Goal: Check status: Check status

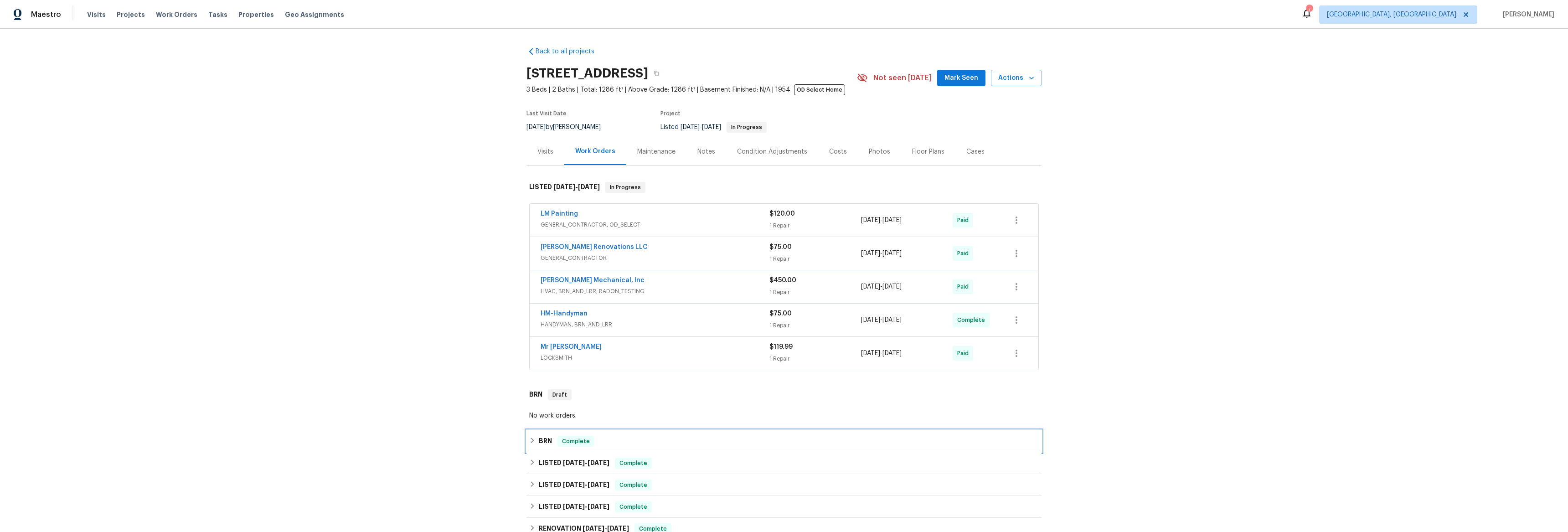
click at [530, 438] on icon at bounding box center [532, 440] width 6 height 6
click at [551, 471] on link "Green Septic Clean" at bounding box center [572, 471] width 63 height 6
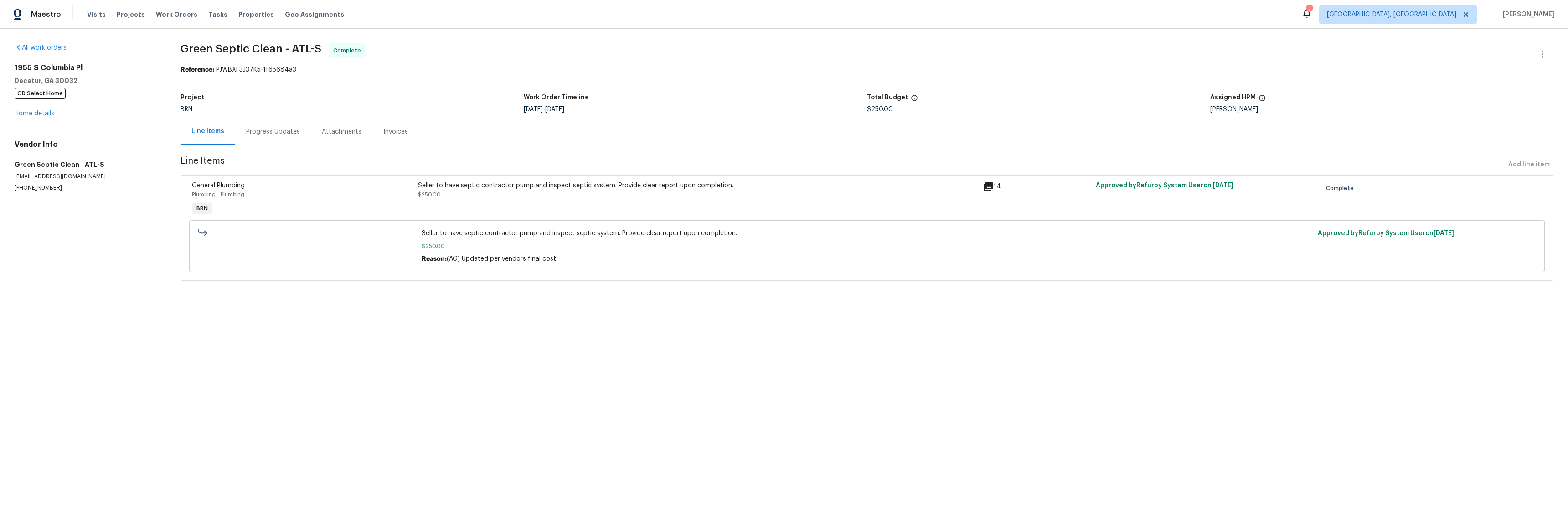
click at [259, 141] on div "Progress Updates" at bounding box center [273, 131] width 75 height 27
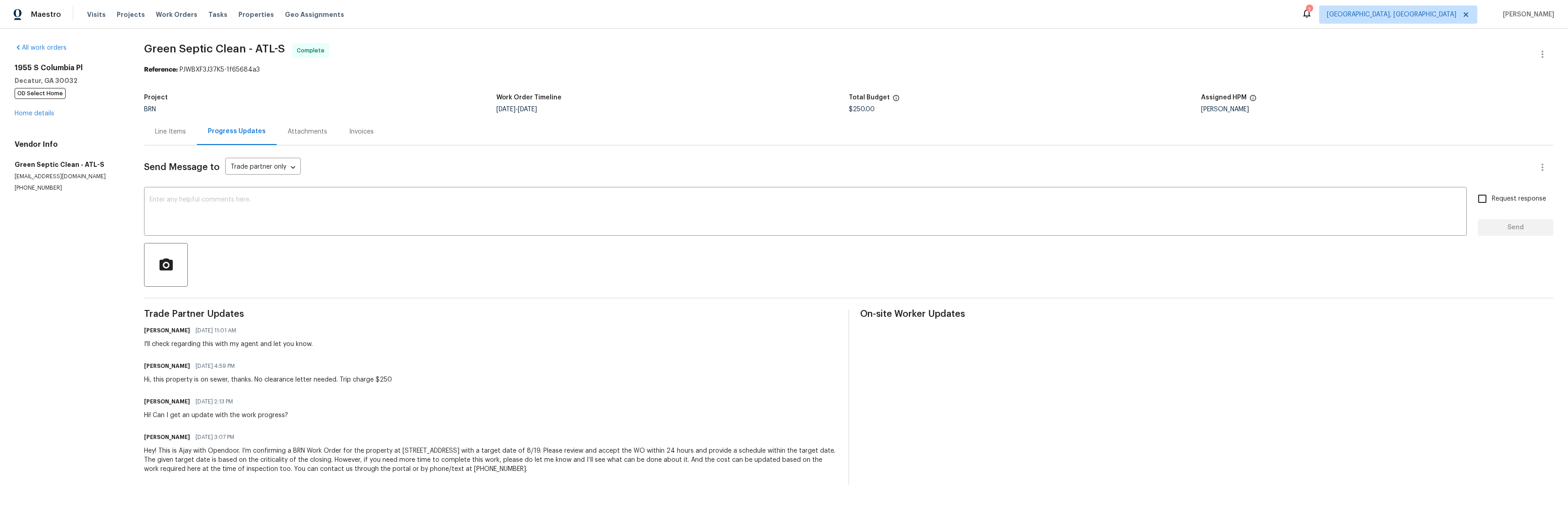
drag, startPoint x: 168, startPoint y: 129, endPoint x: 206, endPoint y: 141, distance: 39.8
click at [168, 129] on div "Line Items" at bounding box center [170, 131] width 31 height 9
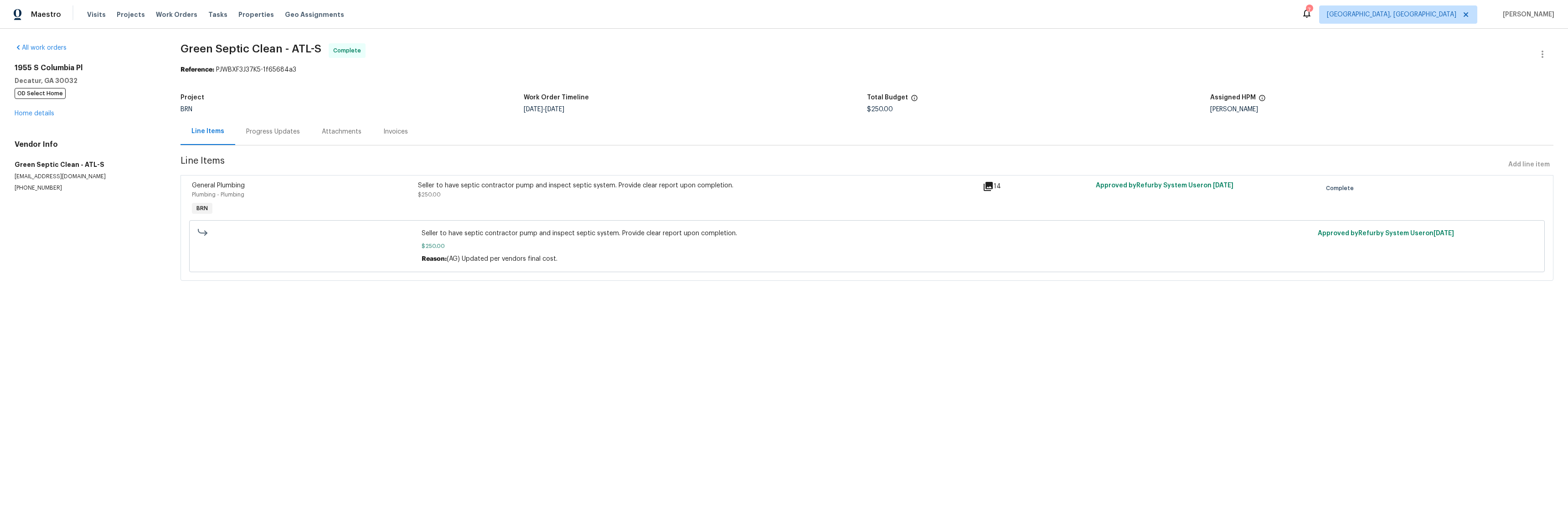
click at [986, 186] on icon at bounding box center [988, 186] width 9 height 9
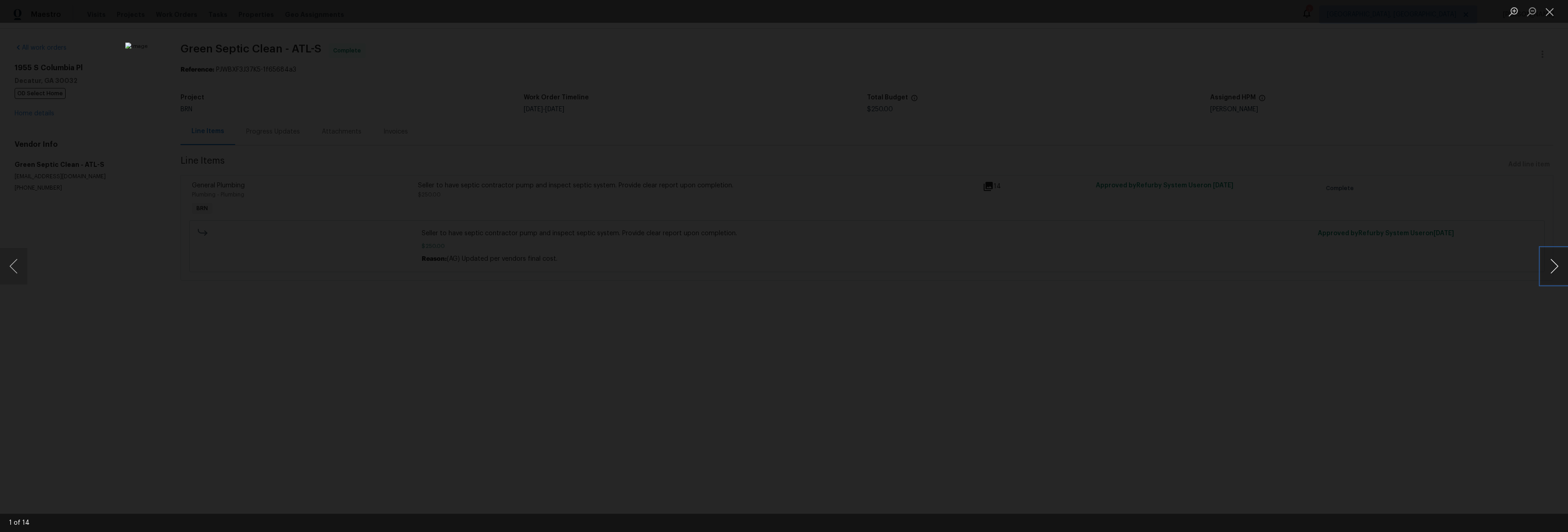
click at [1557, 267] on button "Next image" at bounding box center [1554, 266] width 27 height 37
click at [1556, 267] on button "Next image" at bounding box center [1554, 266] width 27 height 37
click at [1556, 267] on button "Next image" at bounding box center [1554, 266] width 27 height 37
click at [1556, 267] on button "Next image" at bounding box center [1554, 266] width 27 height 37
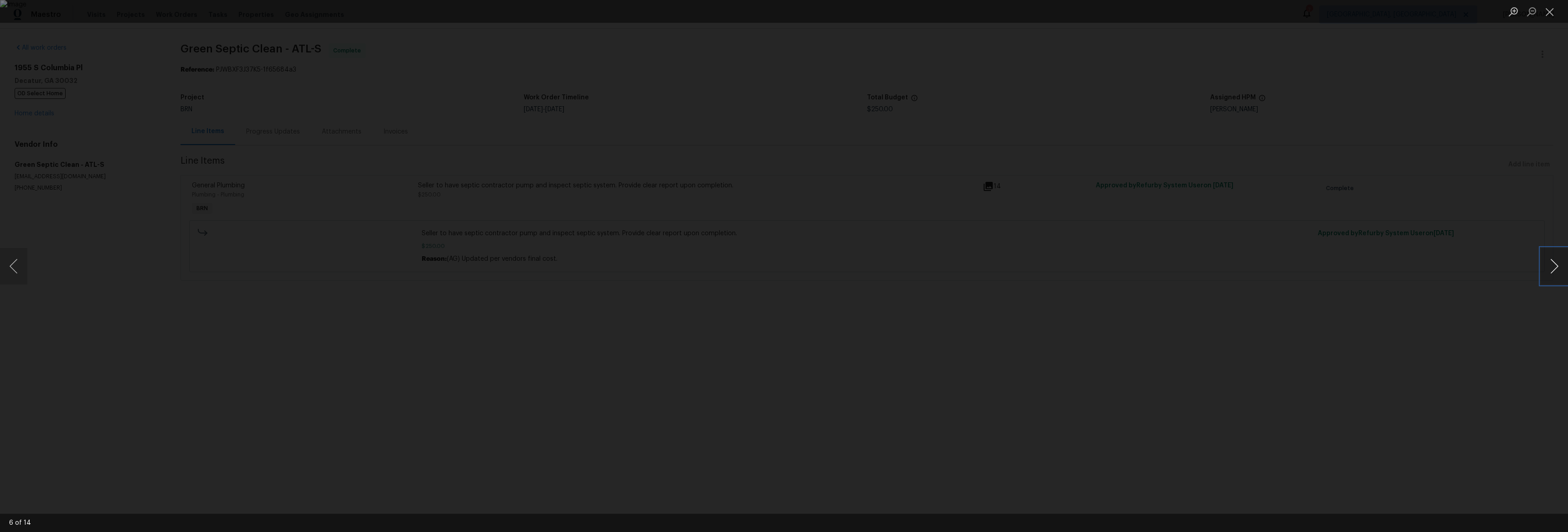
click at [1557, 267] on button "Next image" at bounding box center [1554, 266] width 27 height 37
click at [1556, 267] on button "Next image" at bounding box center [1554, 266] width 27 height 37
click at [1557, 267] on button "Next image" at bounding box center [1554, 266] width 27 height 37
click at [453, 288] on div "Lightbox" at bounding box center [784, 266] width 1568 height 532
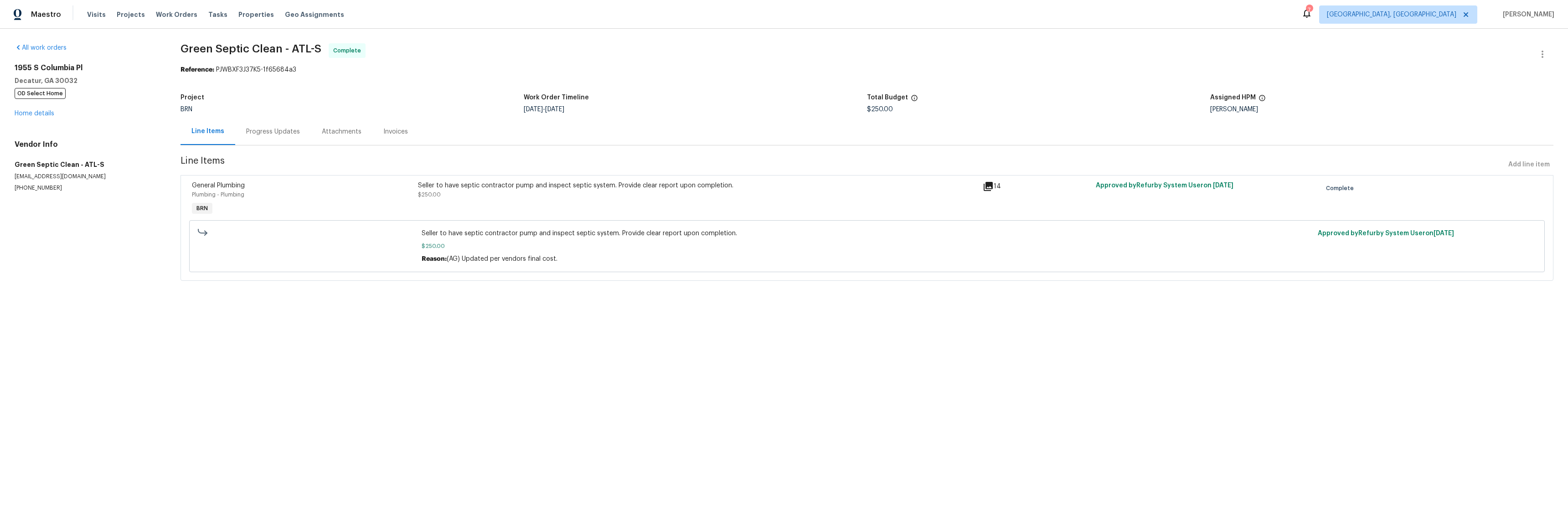
click at [383, 135] on div "Invoices" at bounding box center [396, 131] width 24 height 9
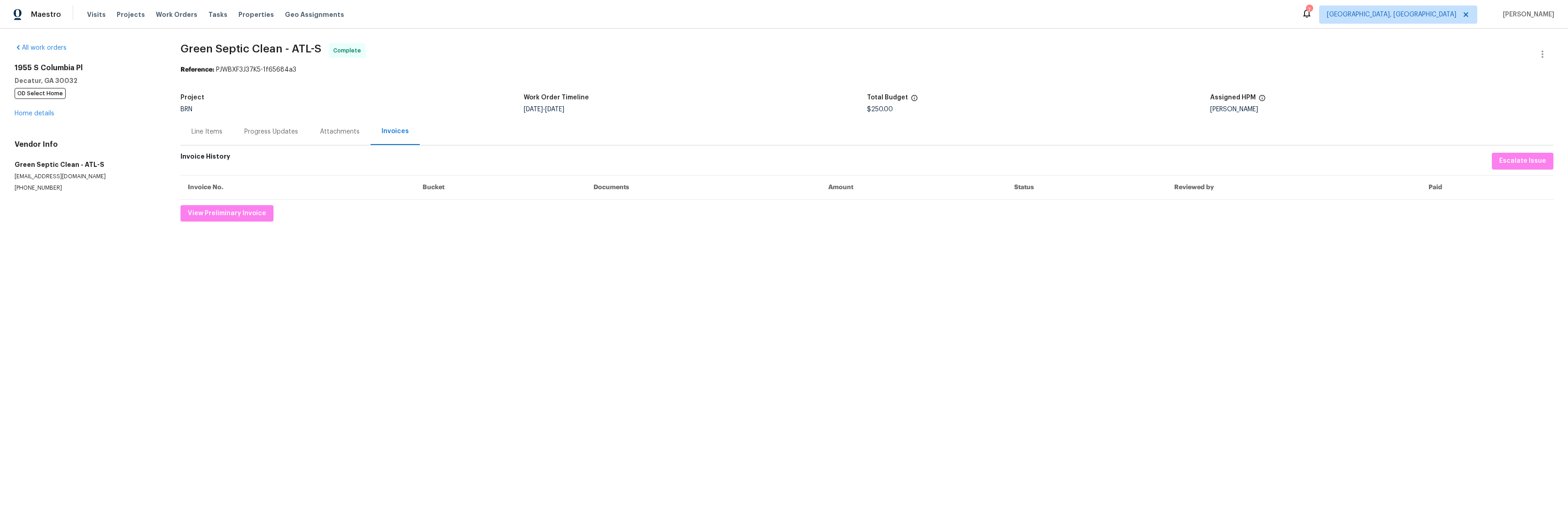
click at [340, 130] on div "Attachments" at bounding box center [340, 131] width 40 height 9
click at [214, 128] on div "Line Items" at bounding box center [207, 131] width 31 height 9
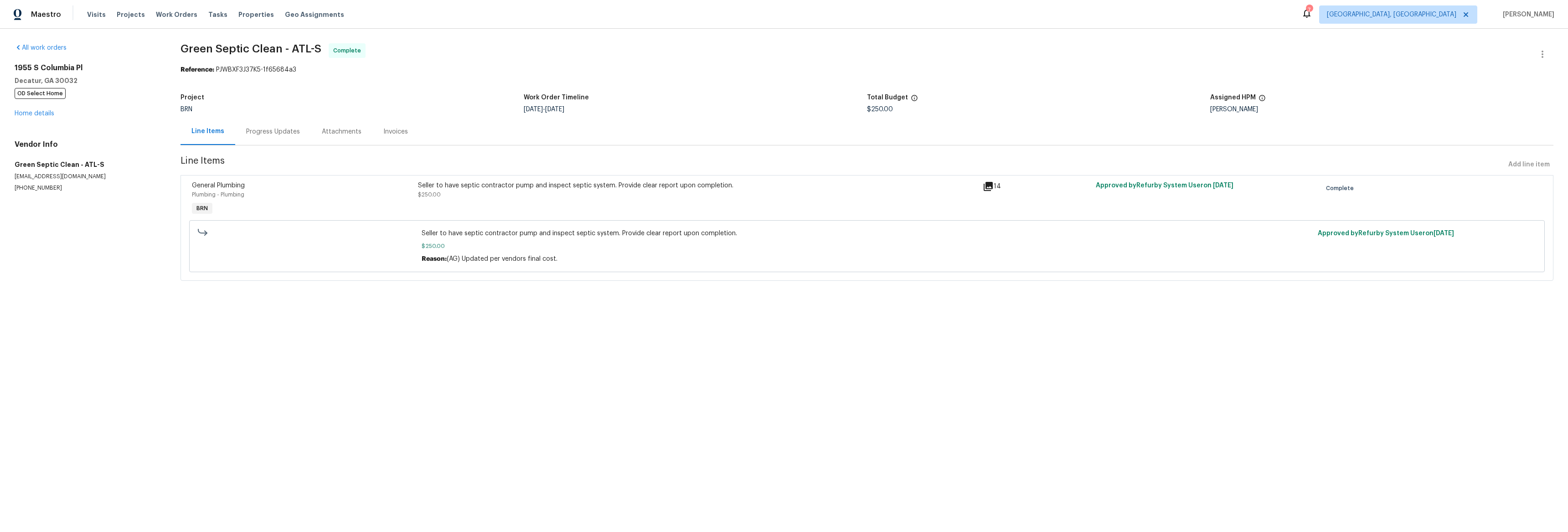
click at [991, 184] on div "14" at bounding box center [1036, 186] width 108 height 11
click at [987, 185] on icon at bounding box center [988, 186] width 9 height 9
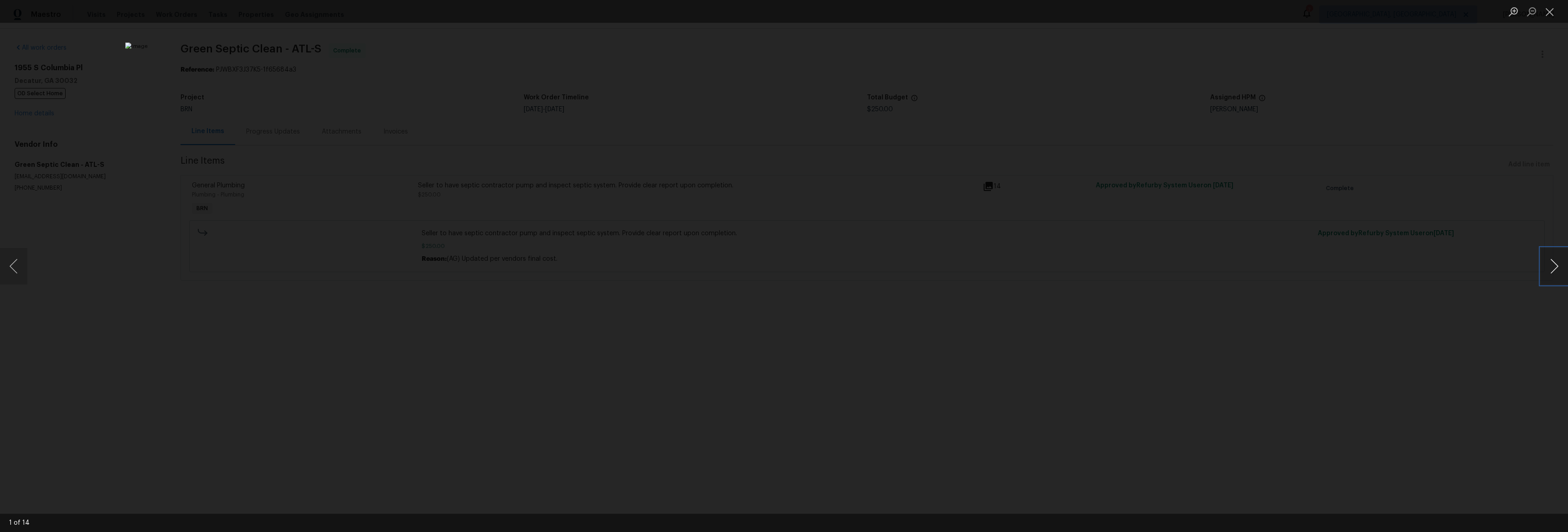
click at [1560, 272] on button "Next image" at bounding box center [1554, 266] width 27 height 37
click at [1530, 271] on div "Lightbox" at bounding box center [784, 266] width 1568 height 532
click at [1566, 261] on button "Next image" at bounding box center [1554, 266] width 27 height 37
click at [1563, 261] on button "Next image" at bounding box center [1554, 266] width 27 height 37
click at [1562, 262] on button "Next image" at bounding box center [1554, 266] width 27 height 37
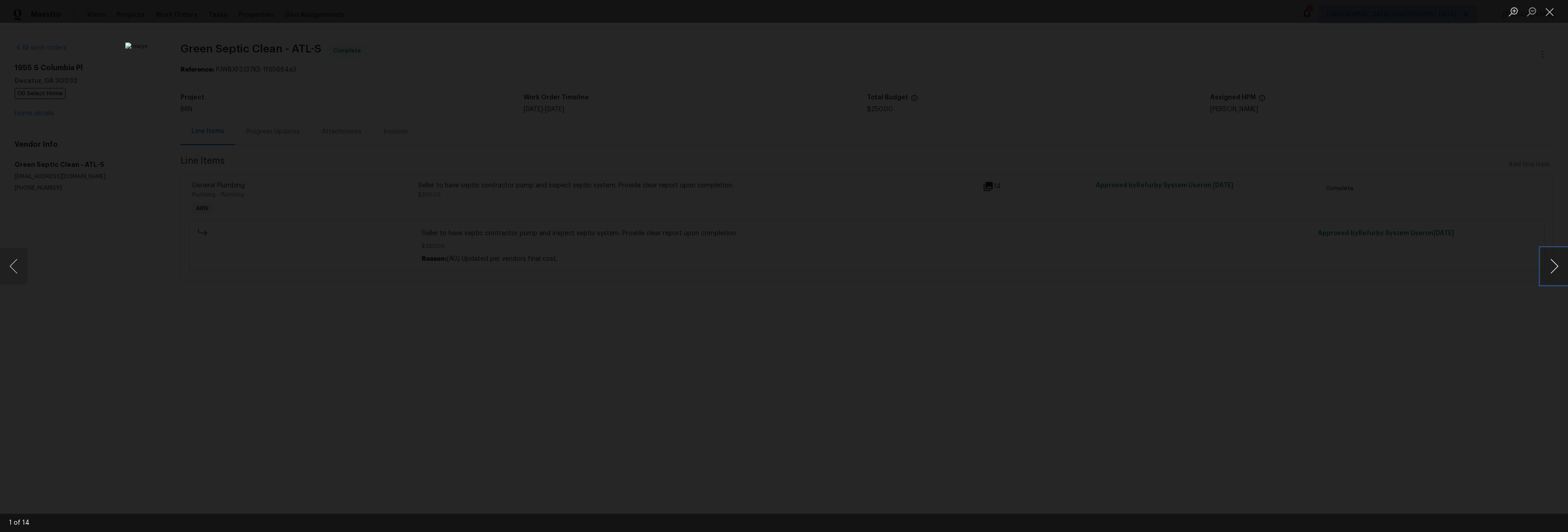
click at [1562, 263] on button "Next image" at bounding box center [1554, 266] width 27 height 37
click at [1562, 262] on button "Next image" at bounding box center [1554, 266] width 27 height 37
click at [1553, 256] on button "Next image" at bounding box center [1554, 266] width 27 height 37
click at [1553, 259] on button "Next image" at bounding box center [1554, 266] width 27 height 37
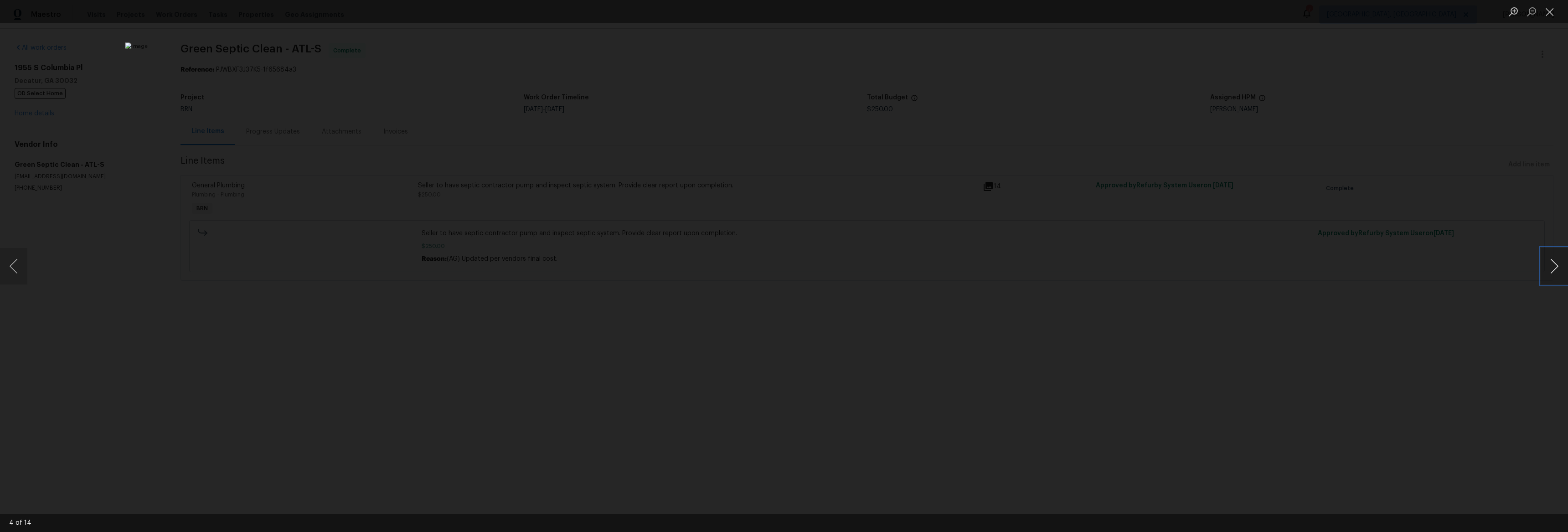
click at [1563, 267] on button "Next image" at bounding box center [1554, 266] width 27 height 37
click at [1549, 268] on button "Next image" at bounding box center [1554, 266] width 27 height 37
click at [1550, 268] on button "Next image" at bounding box center [1554, 266] width 27 height 37
click at [1549, 268] on button "Next image" at bounding box center [1554, 266] width 27 height 37
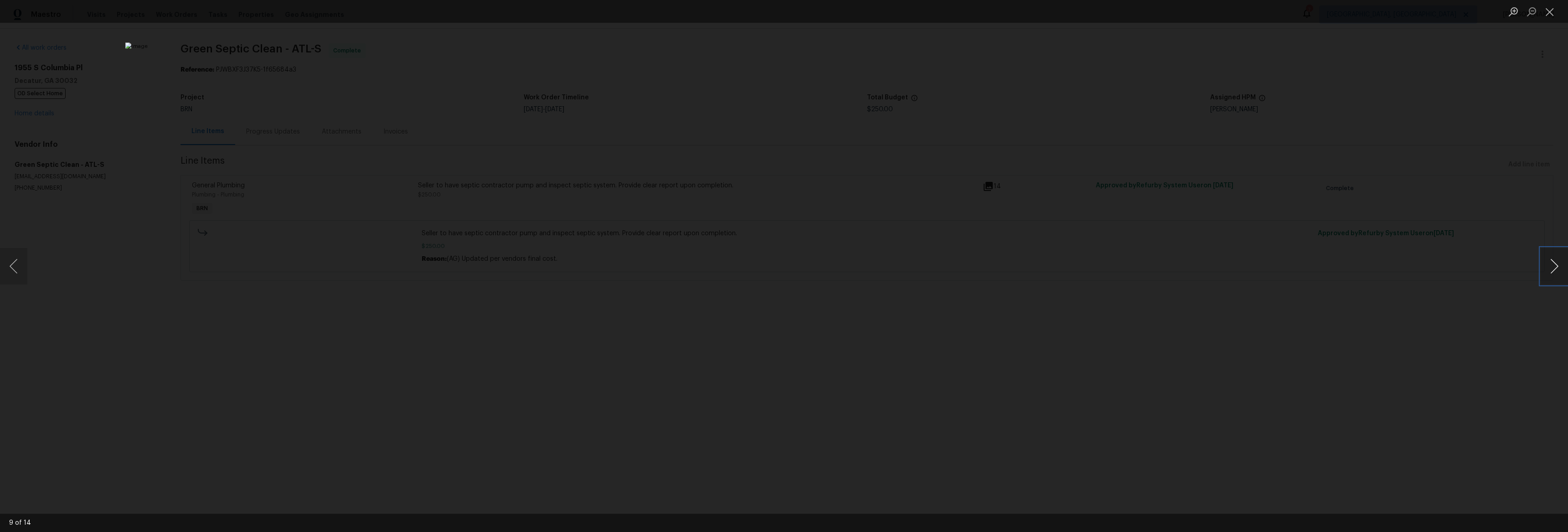
click at [1549, 268] on button "Next image" at bounding box center [1554, 266] width 27 height 37
